Goal: Transaction & Acquisition: Purchase product/service

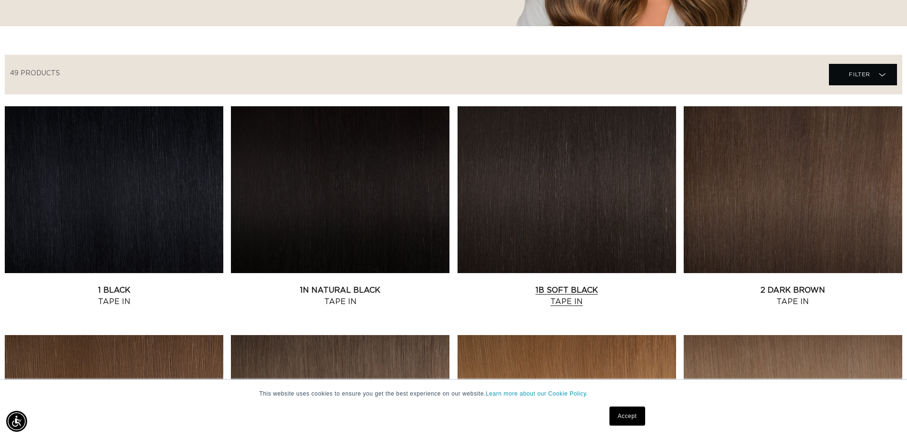
scroll to position [0, 1679]
click at [576, 288] on link "1B Soft Black Tape In" at bounding box center [567, 295] width 219 height 23
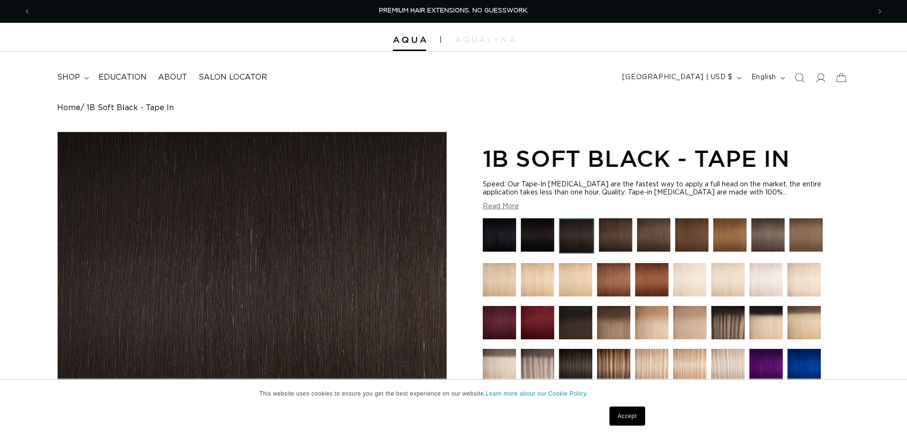
click at [544, 234] on img at bounding box center [537, 234] width 33 height 33
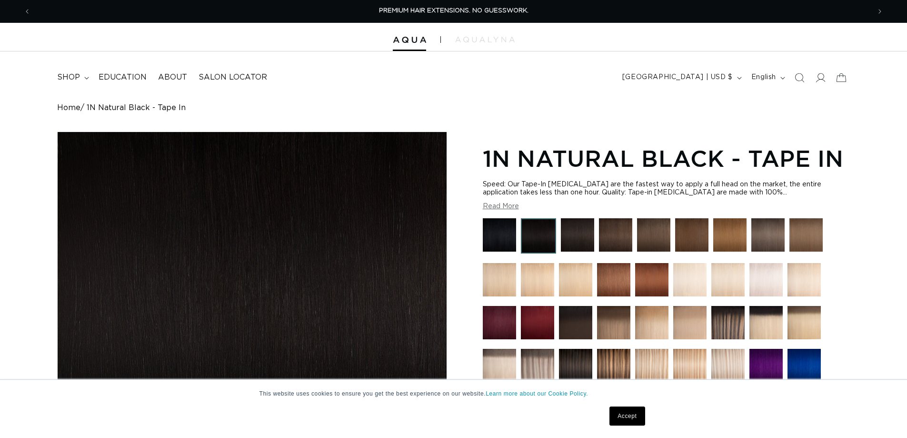
click at [569, 235] on img at bounding box center [577, 234] width 33 height 33
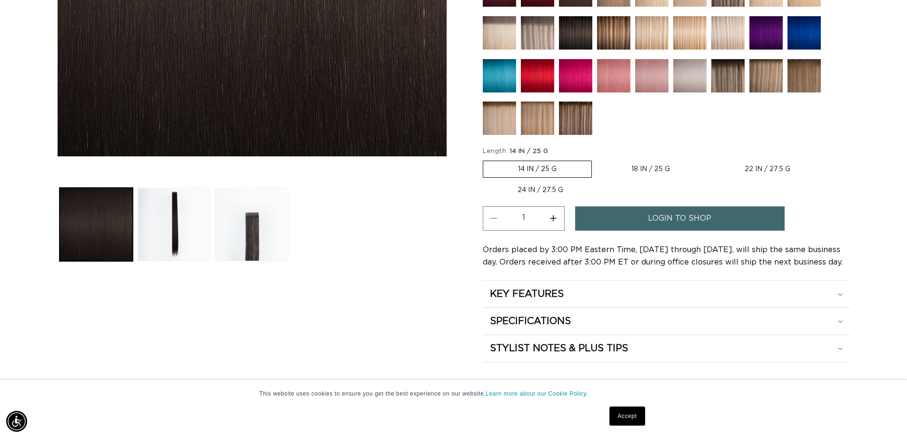
scroll to position [0, 839]
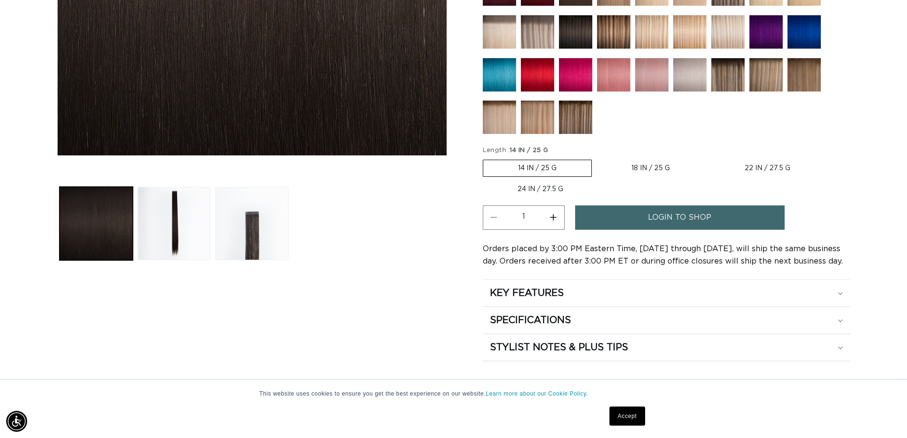
click at [630, 169] on label "18 IN / 25 G Variant sold out or unavailable" at bounding box center [651, 168] width 108 height 16
click at [597, 158] on input "18 IN / 25 G Variant sold out or unavailable" at bounding box center [597, 158] width 0 height 0
radio input "true"
click at [661, 216] on span "login to shop" at bounding box center [679, 217] width 63 height 24
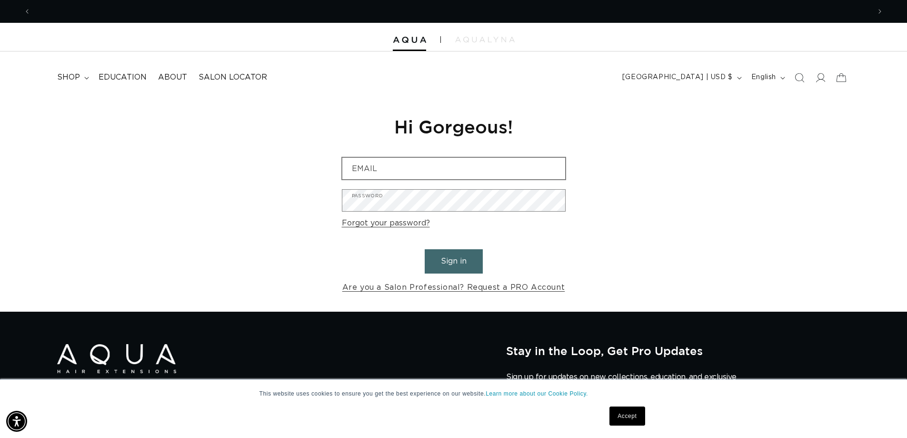
scroll to position [0, 839]
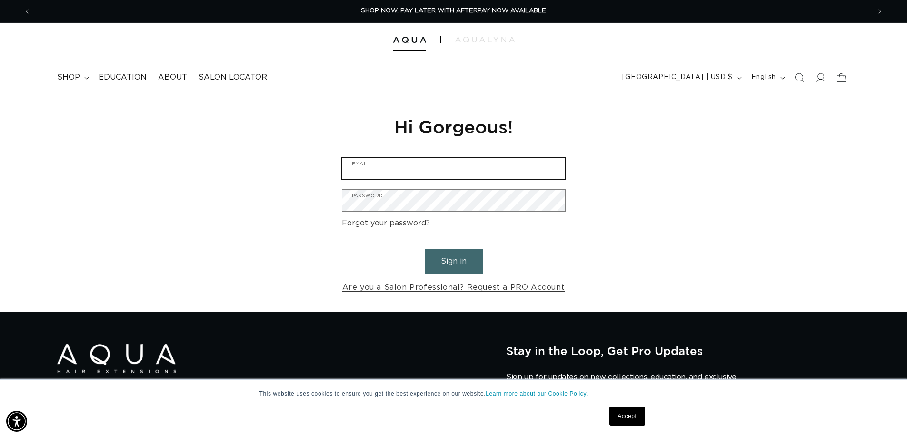
click at [452, 166] on input "Email" at bounding box center [453, 168] width 223 height 21
click at [465, 171] on input "Email" at bounding box center [453, 168] width 223 height 21
type input "[EMAIL_ADDRESS][DOMAIN_NAME]"
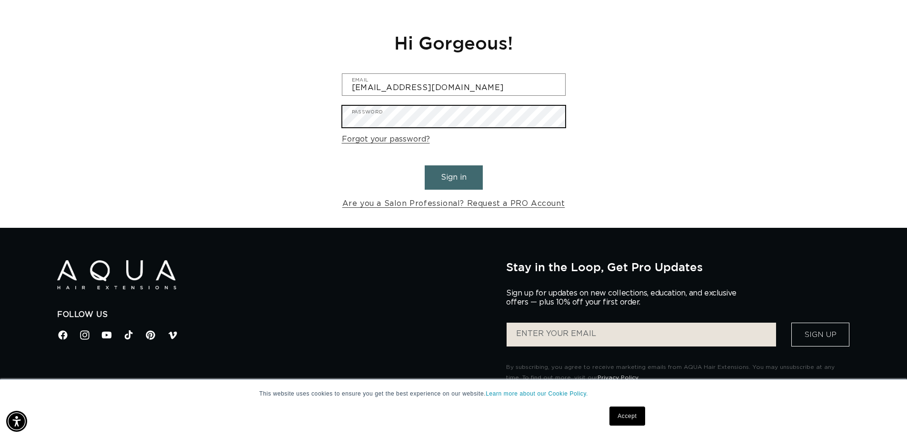
scroll to position [190, 0]
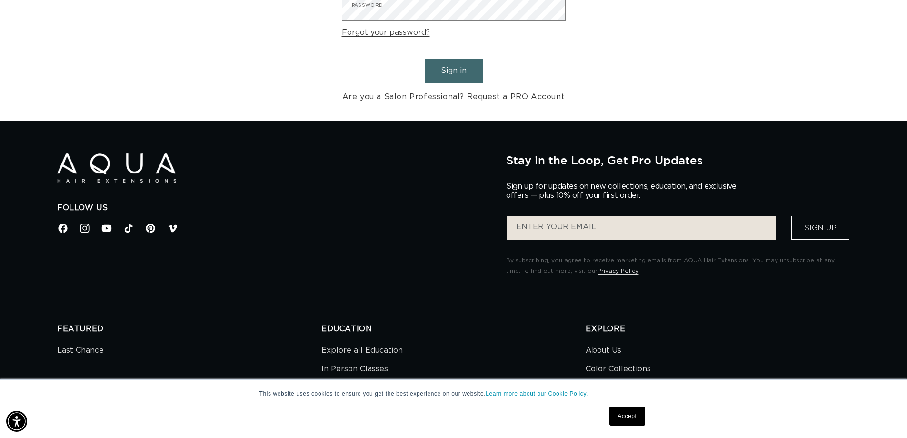
click at [617, 415] on link "Accept" at bounding box center [626, 415] width 35 height 19
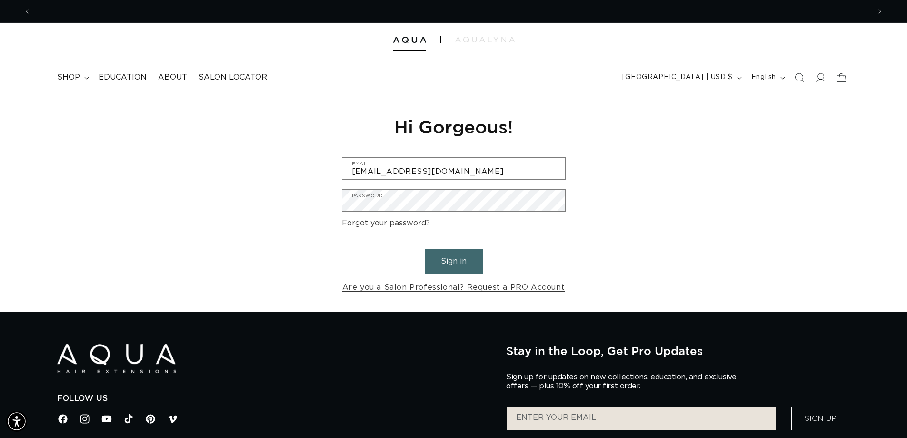
scroll to position [0, 0]
click at [820, 77] on icon at bounding box center [820, 77] width 10 height 10
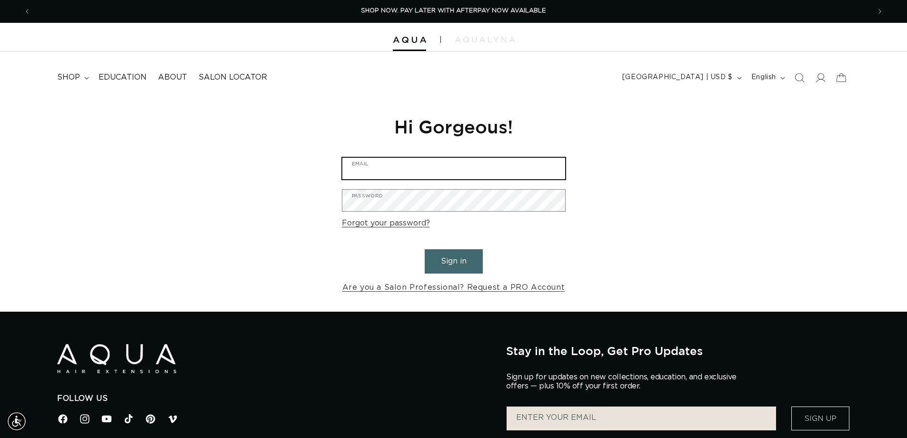
click at [405, 166] on input "Email" at bounding box center [453, 168] width 223 height 21
type input "[EMAIL_ADDRESS][DOMAIN_NAME]"
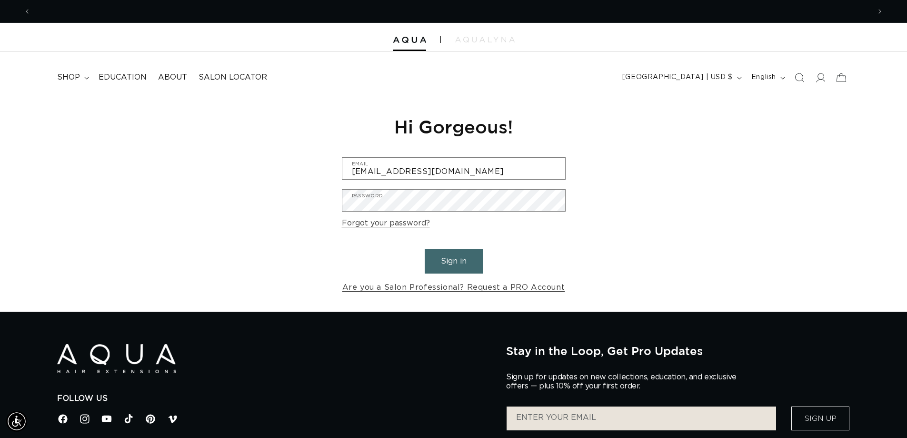
click at [399, 223] on link "Forgot your password?" at bounding box center [386, 223] width 88 height 14
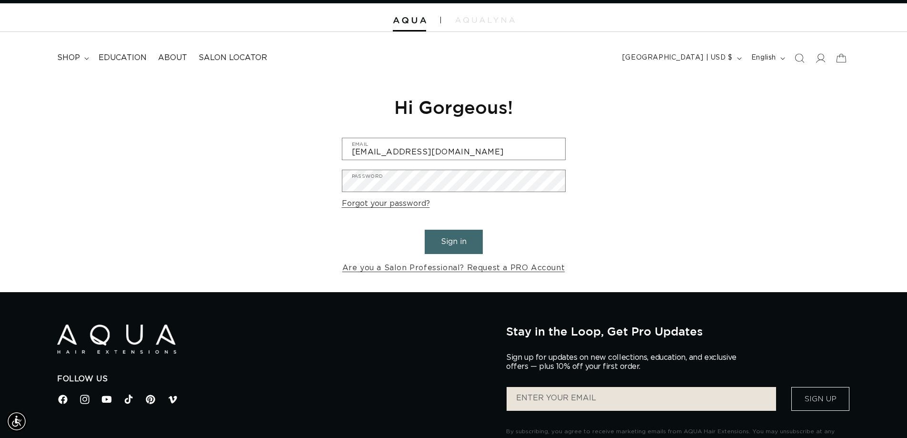
scroll to position [0, 1679]
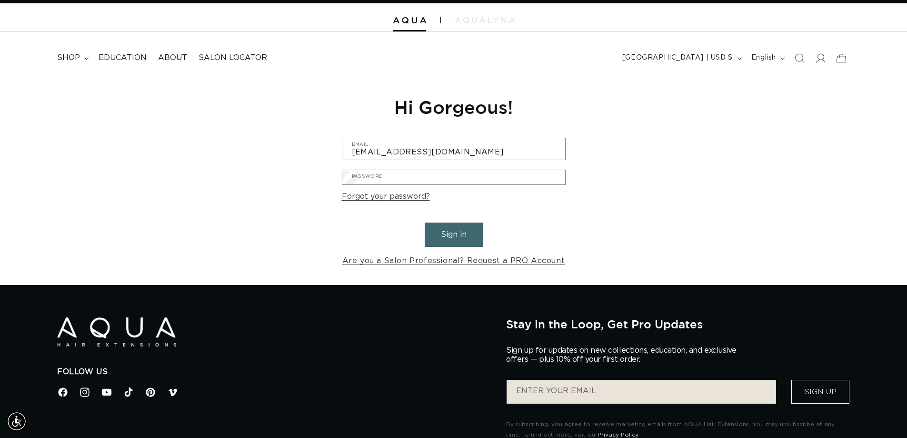
click at [0, 0] on input "Email" at bounding box center [0, 0] width 0 height 0
type input "baspenla@hotmail.com"
click at [0, 0] on button "Submit" at bounding box center [0, 0] width 0 height 0
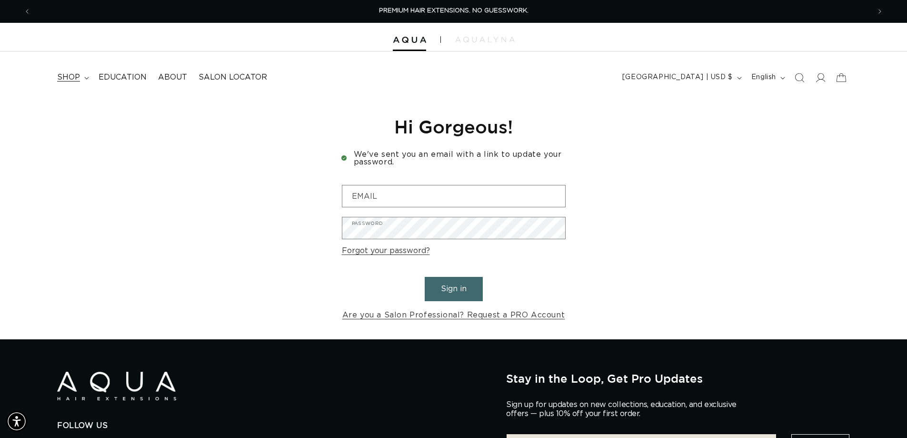
click at [69, 74] on span "shop" at bounding box center [68, 77] width 23 height 10
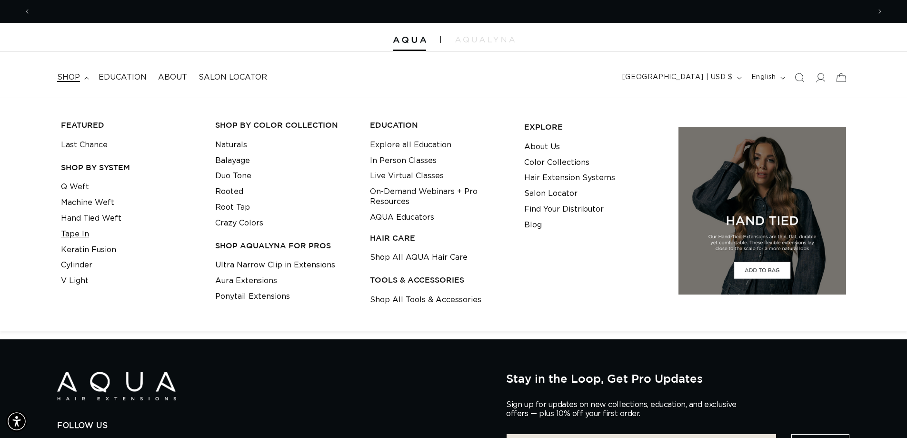
scroll to position [0, 1679]
click at [76, 233] on link "Tape In" at bounding box center [75, 234] width 28 height 16
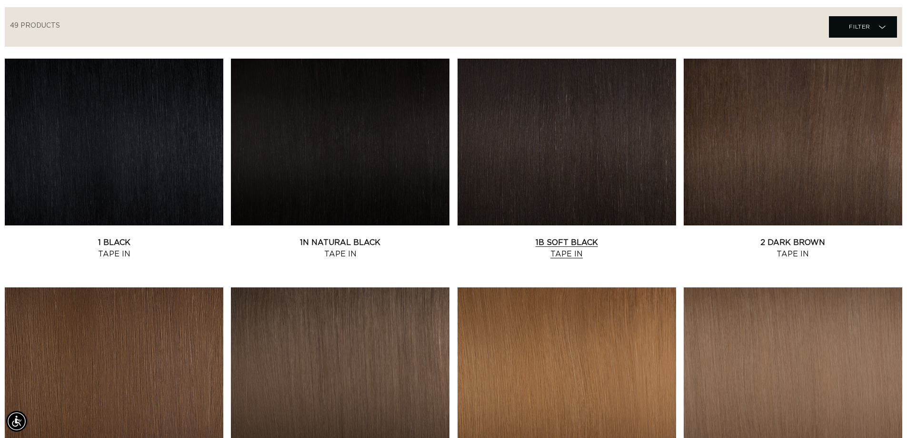
scroll to position [0, 839]
click at [550, 237] on link "1B Soft Black Tape In" at bounding box center [567, 248] width 219 height 23
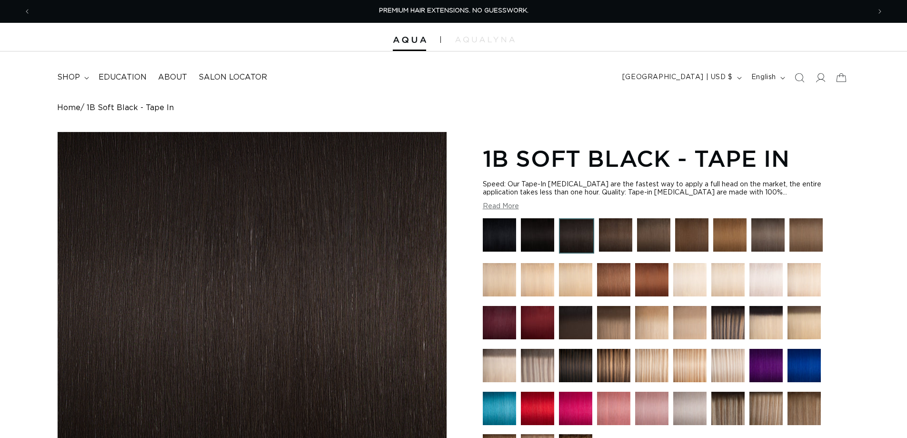
scroll to position [238, 0]
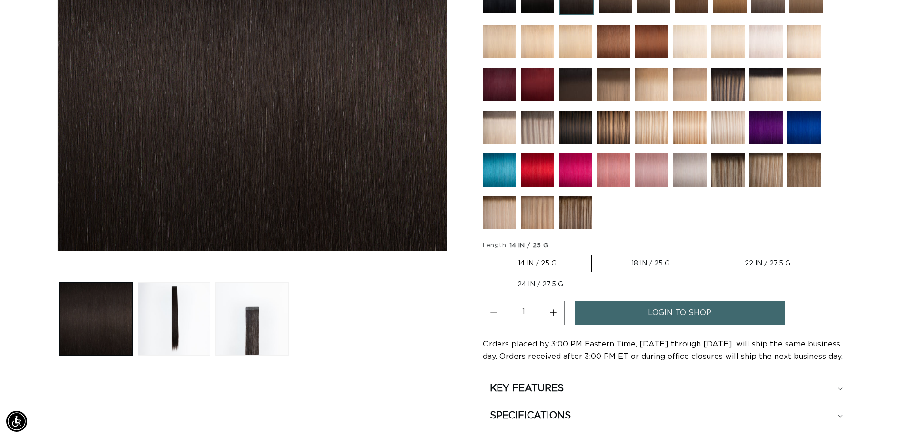
click at [668, 266] on label "18 IN / 25 G Variant sold out or unavailable" at bounding box center [651, 263] width 108 height 16
click at [597, 253] on input "18 IN / 25 G Variant sold out or unavailable" at bounding box center [597, 253] width 0 height 0
radio input "true"
click at [680, 316] on span "login to shop" at bounding box center [679, 312] width 63 height 24
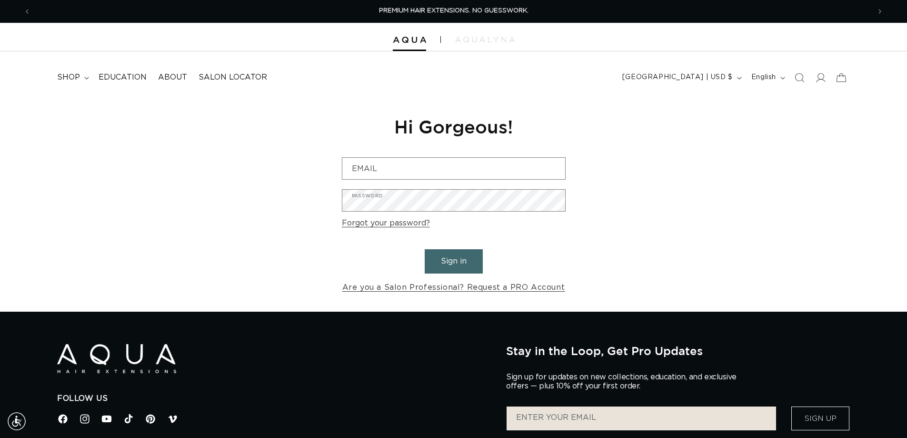
click at [452, 261] on button "Sign in" at bounding box center [454, 261] width 58 height 24
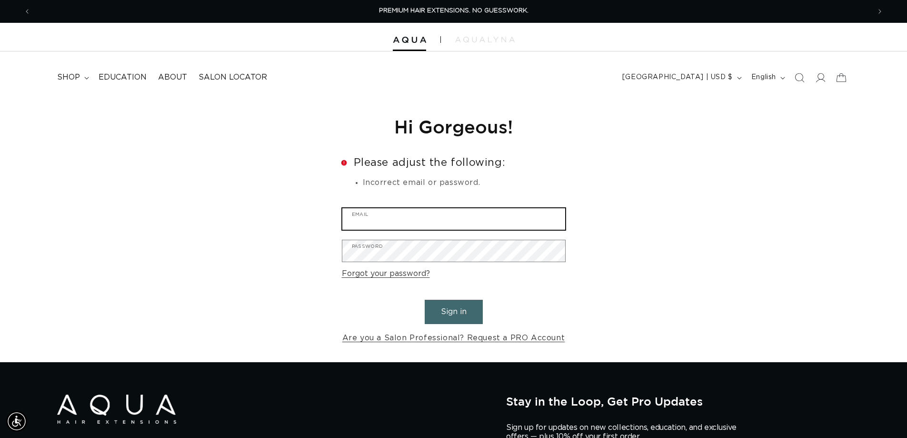
drag, startPoint x: 383, startPoint y: 217, endPoint x: 394, endPoint y: 230, distance: 17.3
click at [383, 217] on input "Email" at bounding box center [453, 218] width 223 height 21
type input "baspenla@hotmail.com"
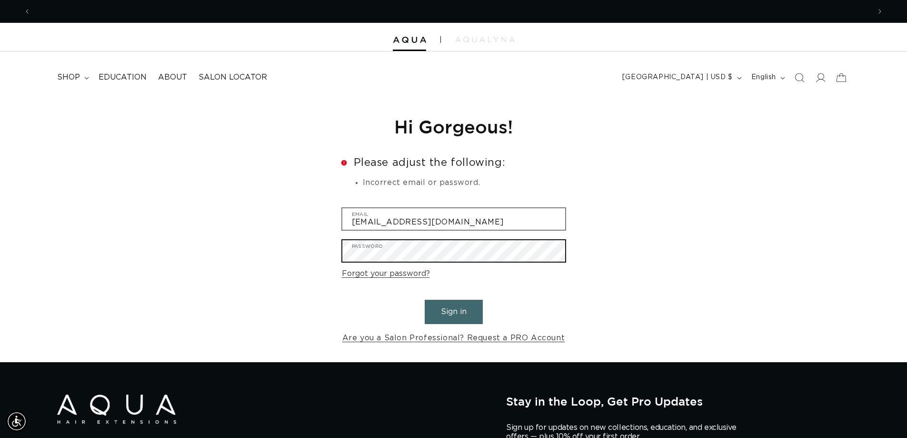
scroll to position [0, 839]
click at [425, 300] on button "Sign in" at bounding box center [454, 312] width 58 height 24
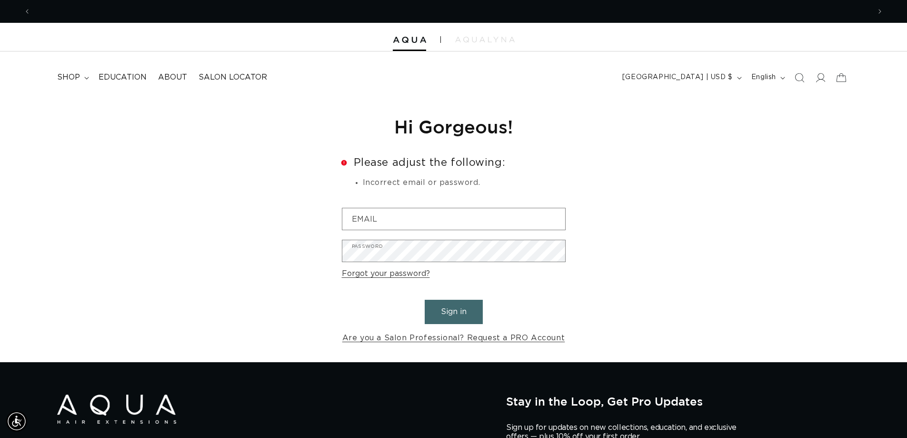
scroll to position [0, 1679]
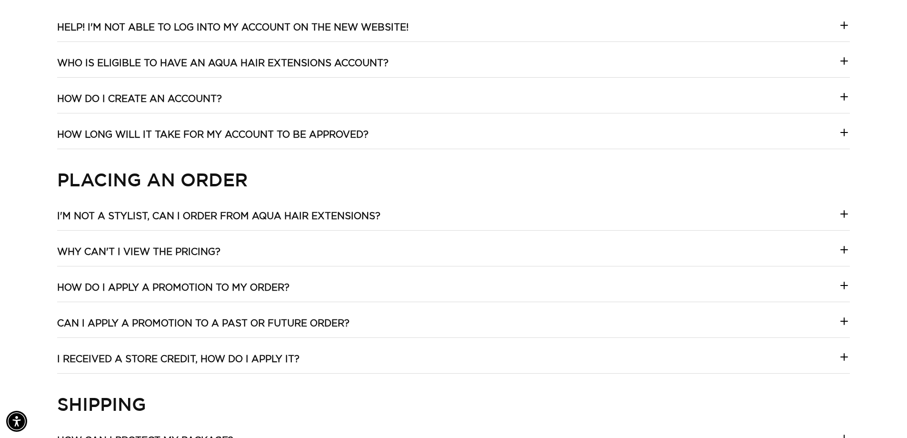
scroll to position [429, 0]
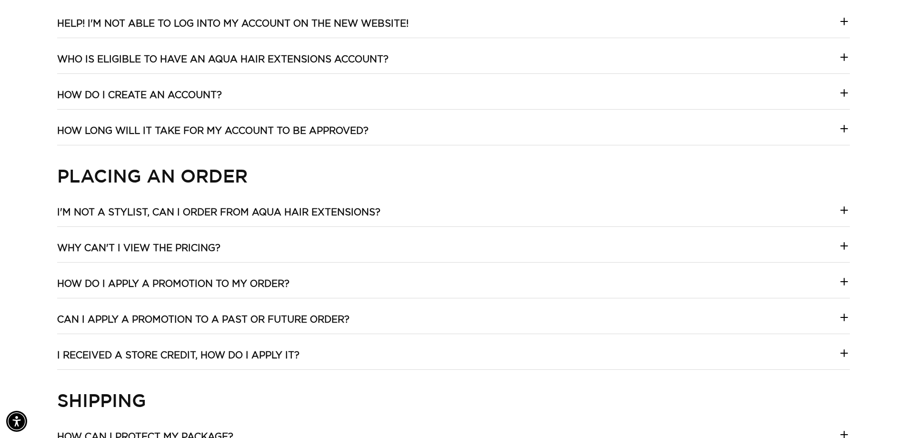
click at [206, 65] on h3 "Who is eligible to have an Aqua Hair Extensions account?" at bounding box center [222, 59] width 331 height 12
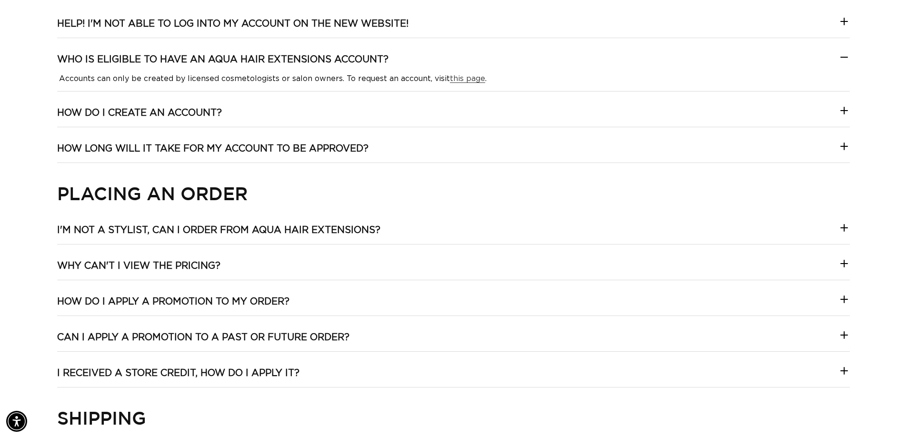
scroll to position [0, 1679]
click at [468, 76] on link "this page" at bounding box center [467, 79] width 35 height 8
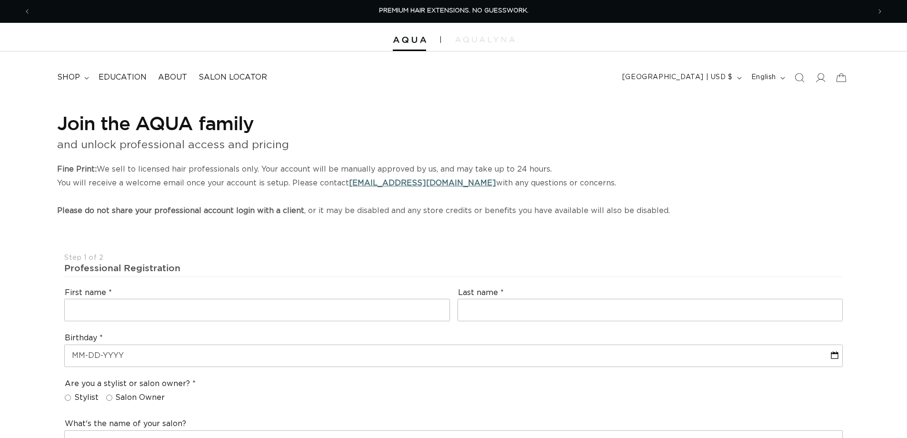
select select "US"
select select "[GEOGRAPHIC_DATA]"
